Goal: Navigation & Orientation: Understand site structure

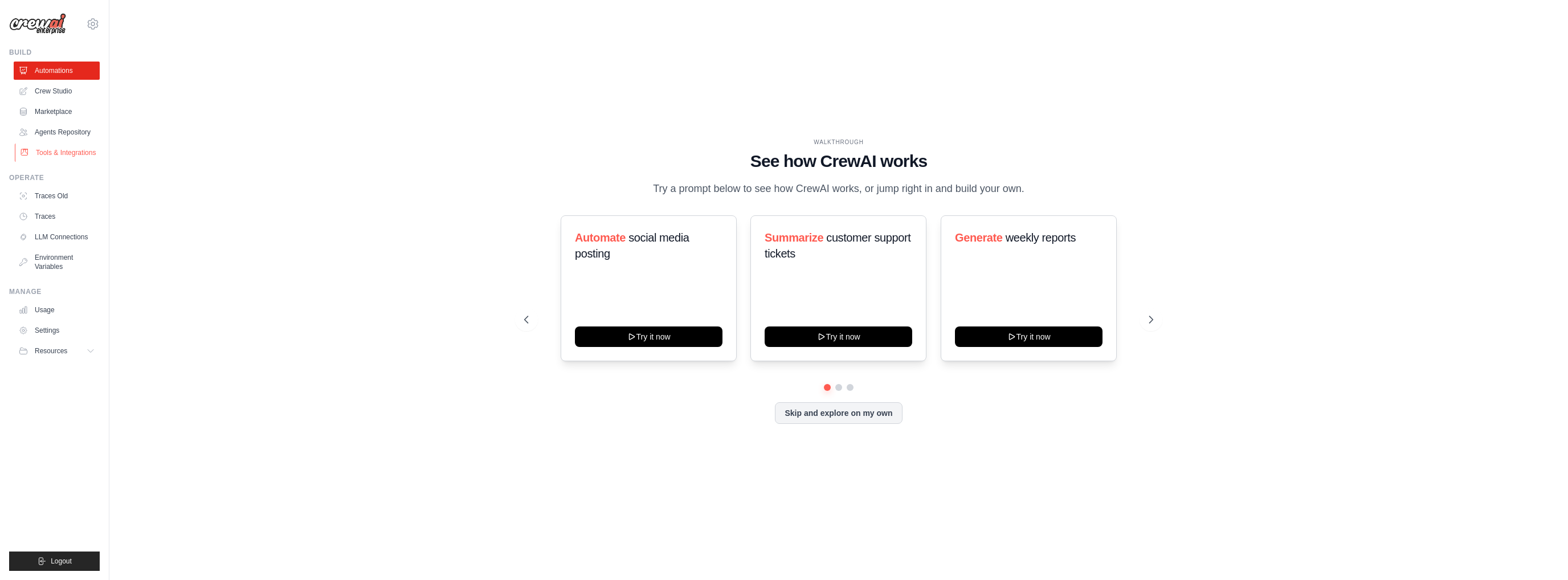
click at [53, 157] on link "Tools & Integrations" at bounding box center [57, 153] width 86 height 18
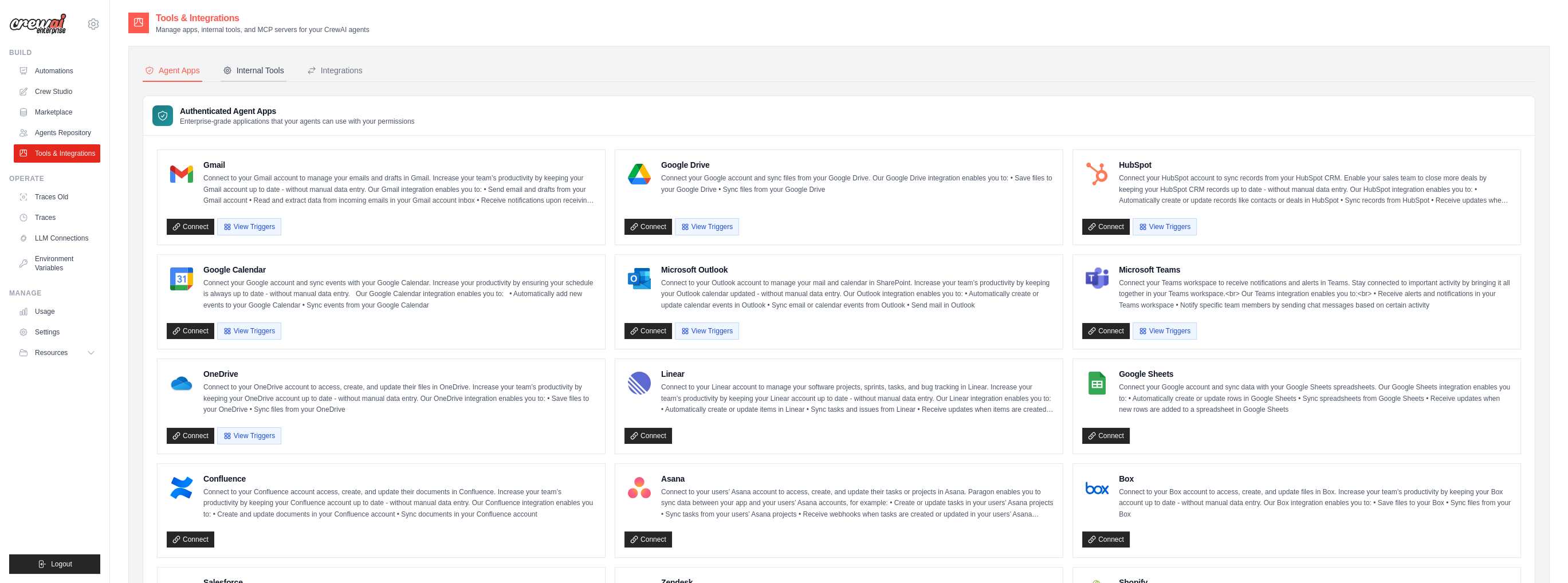
click at [263, 73] on div "Internal Tools" at bounding box center [253, 71] width 61 height 12
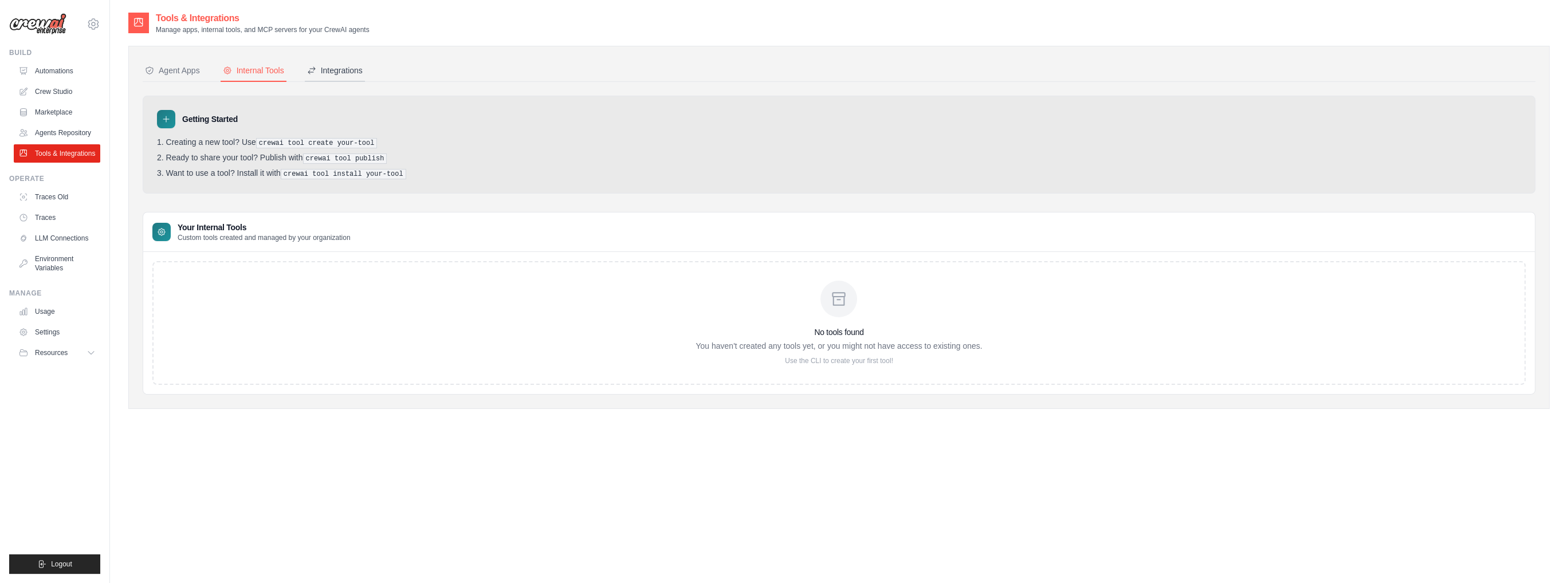
click at [343, 71] on div "Integrations" at bounding box center [334, 71] width 55 height 12
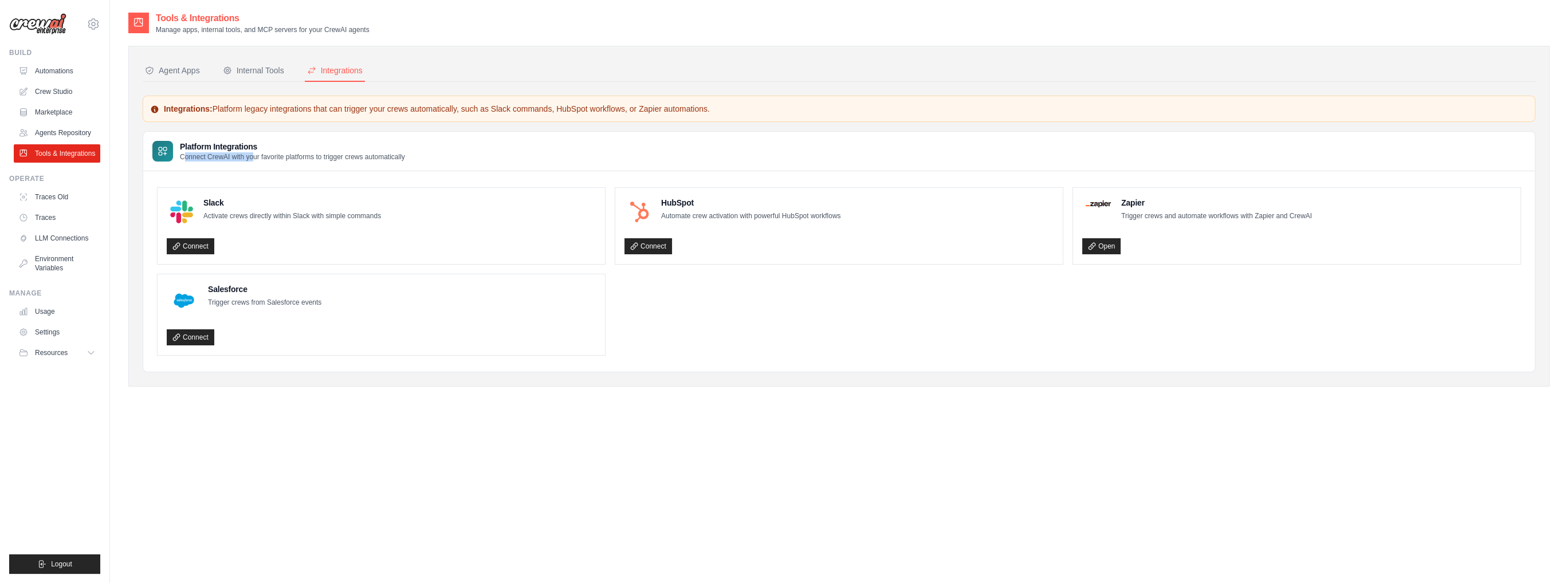
drag, startPoint x: 183, startPoint y: 154, endPoint x: 288, endPoint y: 155, distance: 105.0
click at [279, 154] on p "Connect CrewAI with your favorite platforms to trigger crews automatically" at bounding box center [292, 156] width 225 height 9
click at [295, 155] on p "Connect CrewAI with your favorite platforms to trigger crews automatically" at bounding box center [292, 156] width 225 height 9
drag, startPoint x: 411, startPoint y: 156, endPoint x: 178, endPoint y: 162, distance: 233.1
click at [178, 162] on div "Platform Integrations Connect CrewAI with your favorite platforms to trigger cr…" at bounding box center [838, 152] width 1392 height 40
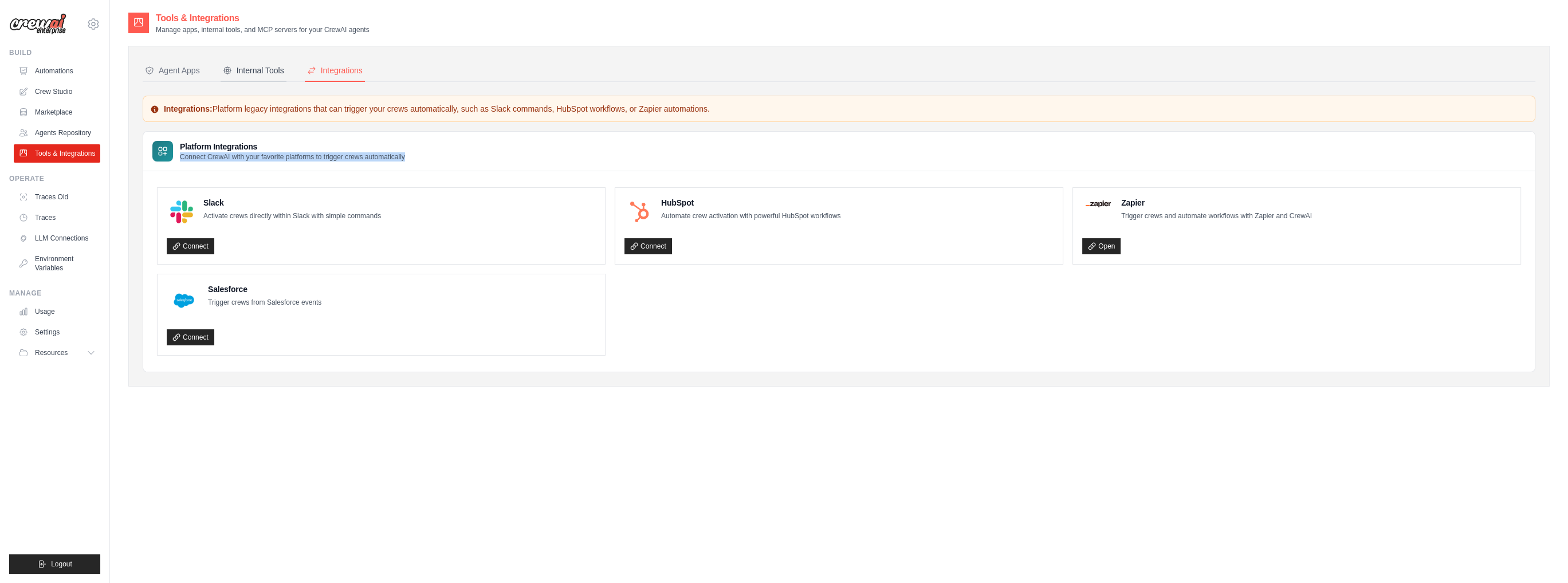
click at [240, 76] on button "Internal Tools" at bounding box center [254, 71] width 66 height 21
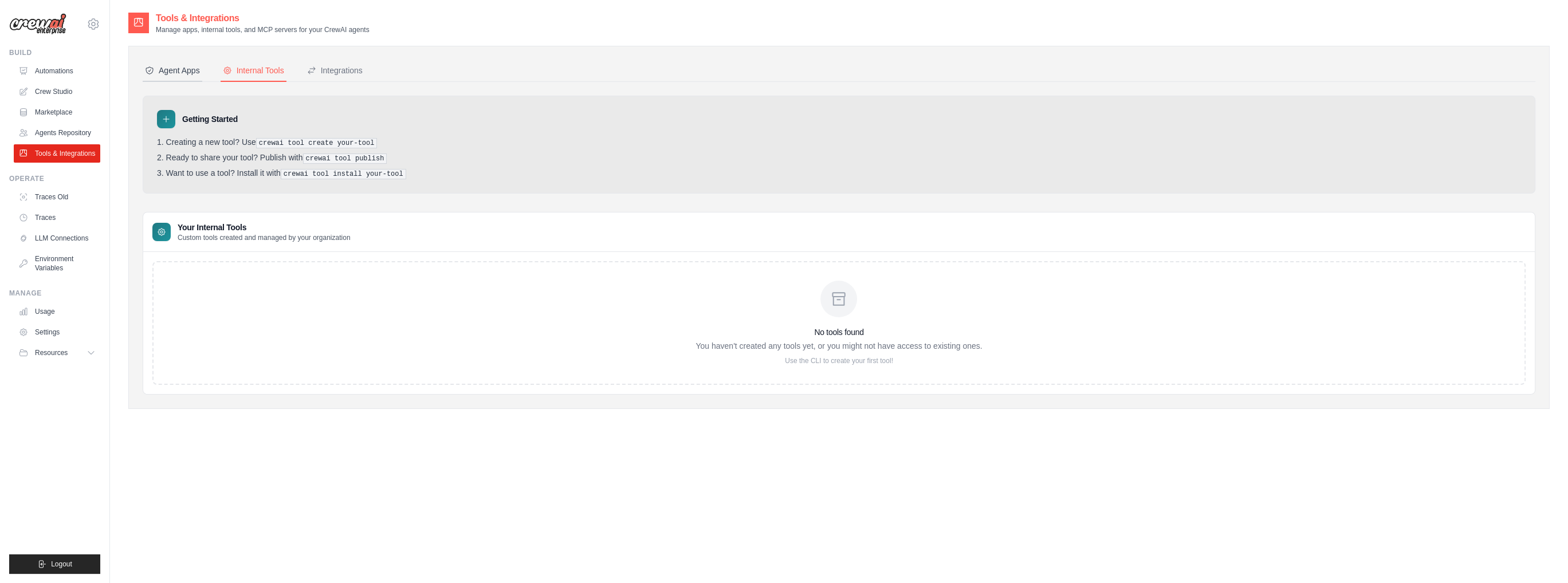
click at [184, 74] on div "Agent Apps" at bounding box center [172, 71] width 55 height 12
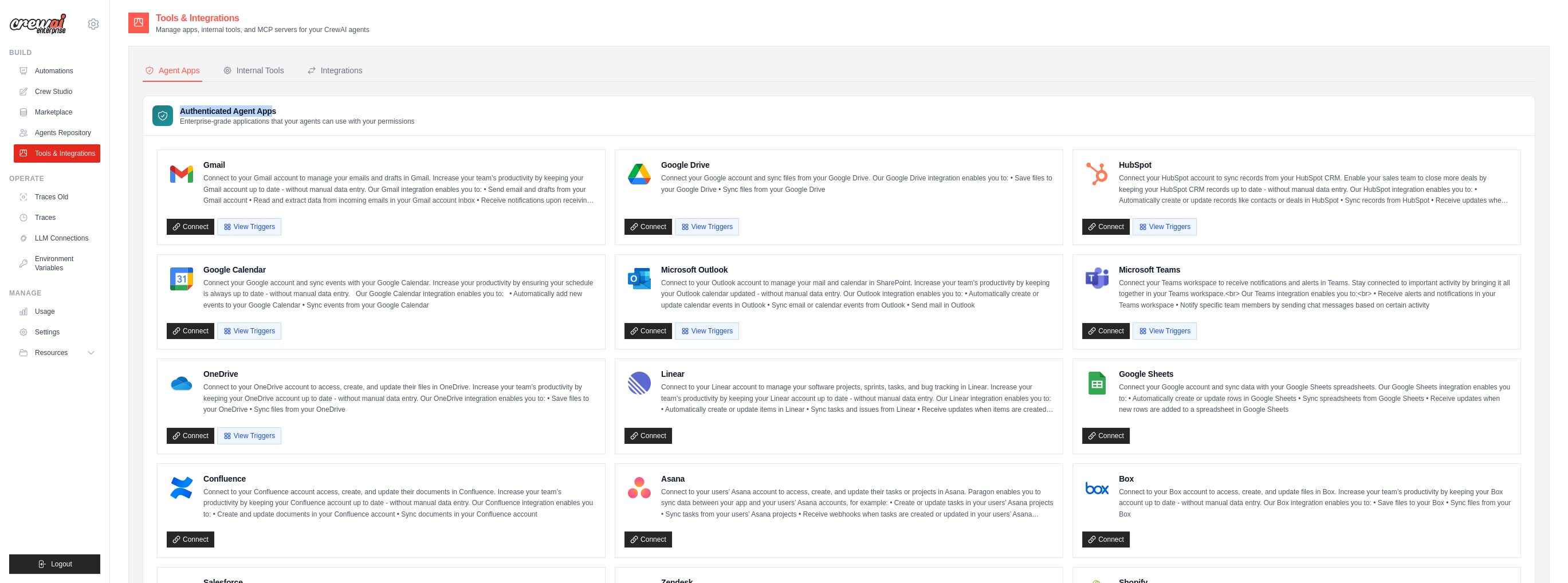
drag, startPoint x: 273, startPoint y: 108, endPoint x: 164, endPoint y: 108, distance: 109.0
click at [164, 108] on div "Authenticated Agent Apps Enterprise-grade applications that your agents can use…" at bounding box center [284, 116] width 262 height 20
click at [274, 108] on h3 "Authenticated Agent Apps" at bounding box center [297, 112] width 235 height 12
click at [72, 197] on link "Traces Old" at bounding box center [57, 196] width 86 height 18
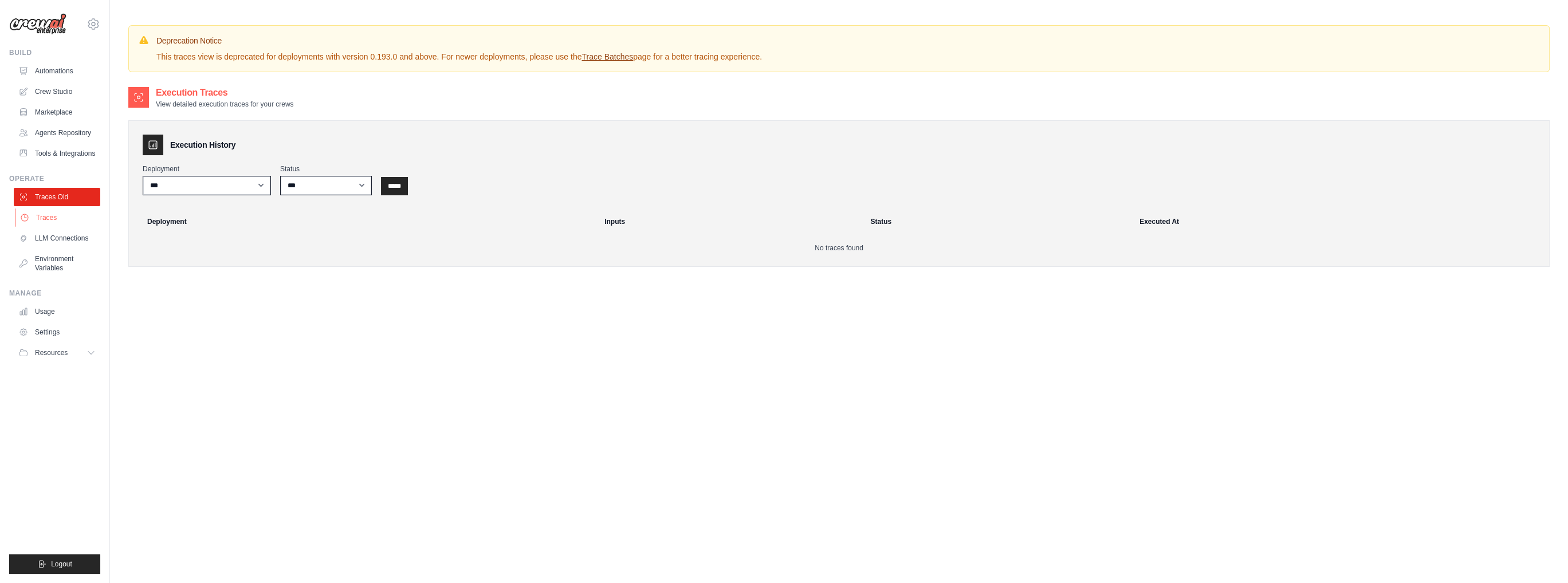
click at [62, 219] on link "Traces" at bounding box center [57, 218] width 86 height 18
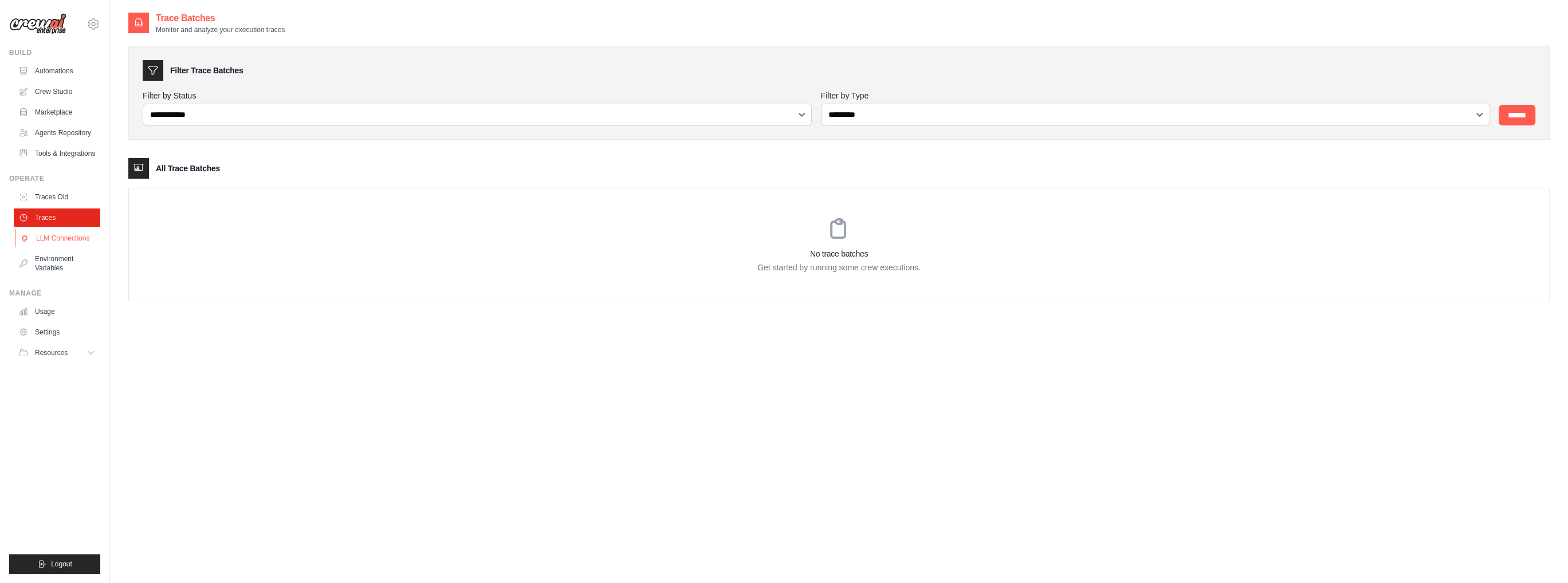
click at [63, 240] on link "LLM Connections" at bounding box center [57, 238] width 86 height 18
